Goal: Find contact information: Find contact information

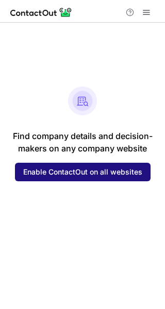
click at [103, 170] on span "Enable ContactOut on all websites" at bounding box center [82, 172] width 119 height 8
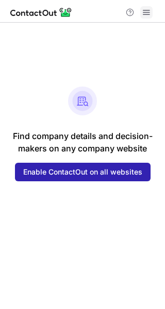
click at [143, 8] on span at bounding box center [146, 12] width 8 height 8
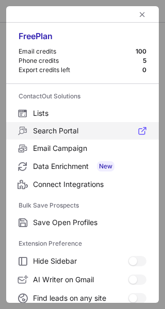
click at [85, 127] on span "Search Portal" at bounding box center [89, 130] width 113 height 9
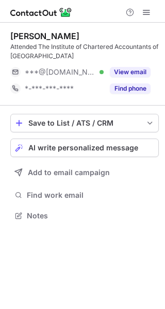
scroll to position [208, 165]
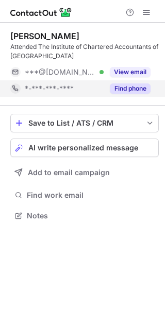
click at [126, 86] on button "Find phone" at bounding box center [130, 88] width 41 height 10
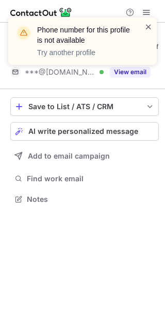
scroll to position [191, 165]
click at [146, 24] on span at bounding box center [148, 27] width 8 height 10
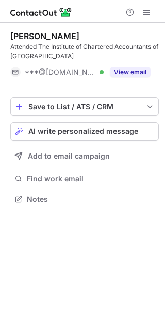
click at [141, 72] on div "Phone number for this profile is not available Try another profile [PERSON_NAME…" at bounding box center [82, 154] width 165 height 309
click at [141, 72] on button "View email" at bounding box center [130, 72] width 41 height 10
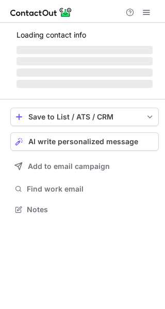
scroll to position [203, 165]
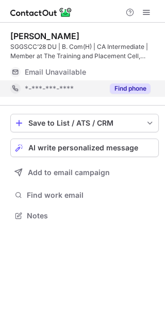
click at [123, 82] on div "Find phone" at bounding box center [126, 88] width 47 height 16
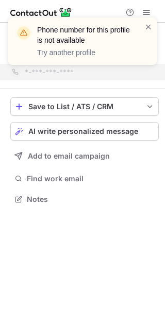
scroll to position [191, 165]
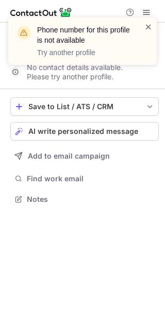
click at [145, 28] on span at bounding box center [148, 27] width 8 height 10
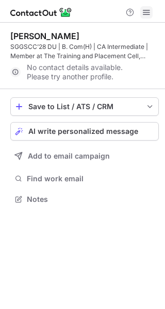
click at [147, 13] on span at bounding box center [146, 12] width 8 height 8
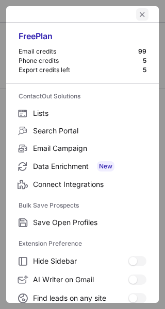
drag, startPoint x: 134, startPoint y: 10, endPoint x: 128, endPoint y: 13, distance: 6.7
click at [136, 13] on button "left-button" at bounding box center [142, 14] width 12 height 12
